Goal: Task Accomplishment & Management: Manage account settings

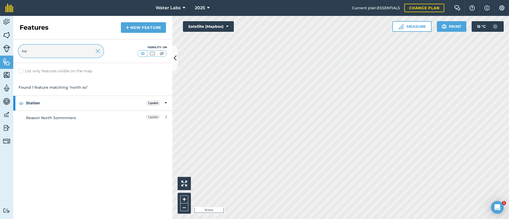
type input "n"
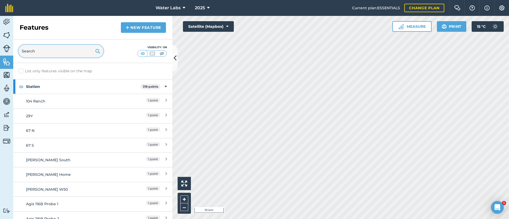
click at [57, 51] on input "text" at bounding box center [61, 51] width 85 height 13
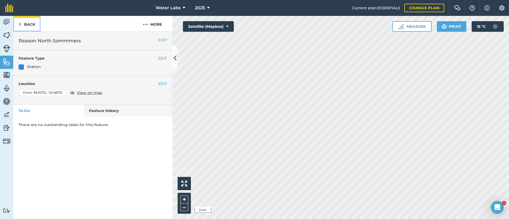
click at [27, 21] on link "Back" at bounding box center [26, 24] width 27 height 16
click at [163, 38] on button "EDIT" at bounding box center [162, 40] width 9 height 6
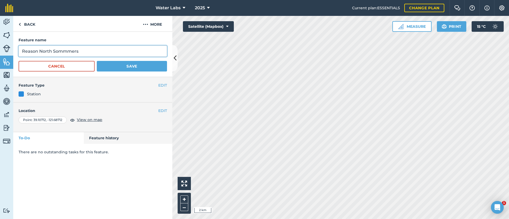
click at [63, 50] on input "Reason North Sommmers" at bounding box center [93, 51] width 148 height 11
type input "Reason North [PERSON_NAME]"
click at [117, 63] on button "Save" at bounding box center [132, 66] width 70 height 11
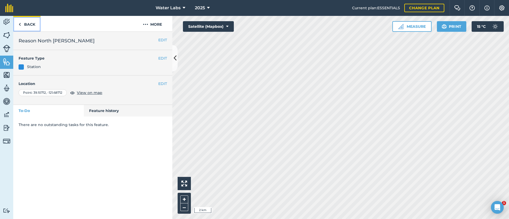
click at [16, 24] on link "Back" at bounding box center [26, 24] width 27 height 16
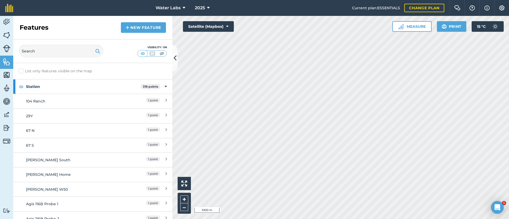
click at [259, 219] on html "Water Labs 2025 Current plan : ESSENTIALS Change plan Farm Chat Help Info Setti…" at bounding box center [254, 109] width 509 height 219
click at [42, 46] on input "text" at bounding box center [61, 51] width 85 height 13
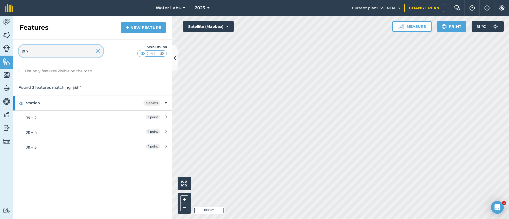
type input "j&h"
click at [97, 50] on img at bounding box center [97, 51] width 5 height 6
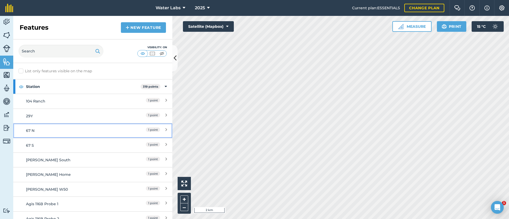
click at [146, 131] on span "1 point" at bounding box center [153, 129] width 14 height 5
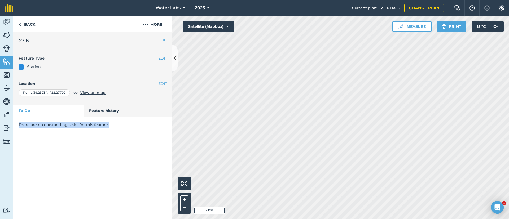
click at [141, 131] on div "There are no outstanding tasks for this feature." at bounding box center [92, 125] width 159 height 16
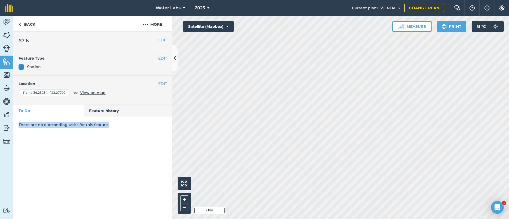
click at [141, 131] on div "There are no outstanding tasks for this feature." at bounding box center [92, 125] width 159 height 16
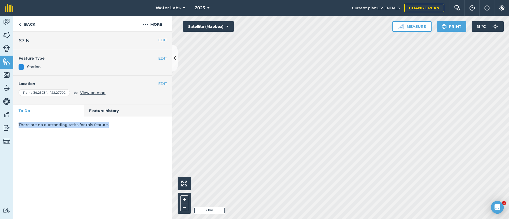
click at [141, 131] on div "There are no outstanding tasks for this feature." at bounding box center [92, 125] width 159 height 16
